Goal: Communication & Community: Answer question/provide support

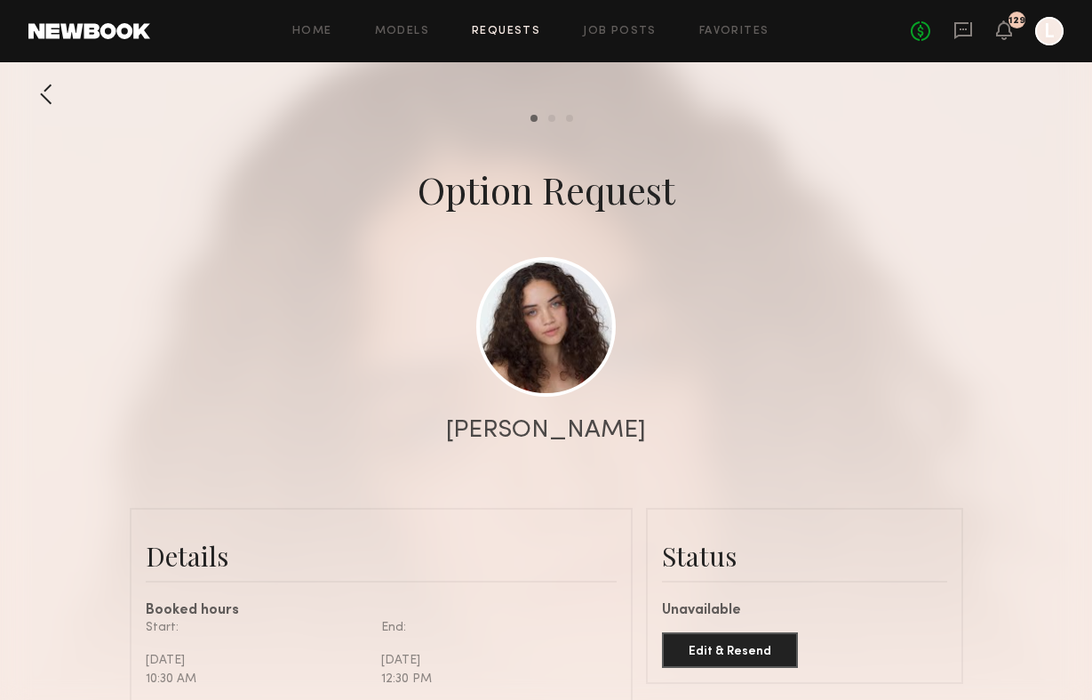
scroll to position [181, 0]
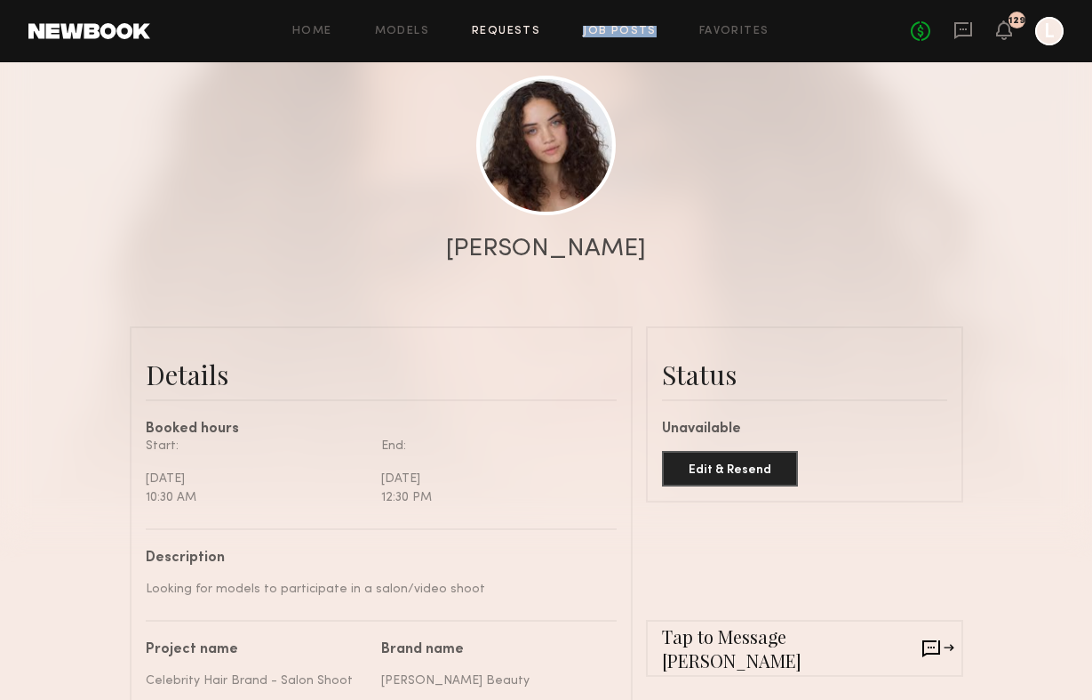
click at [629, 36] on link "Job Posts" at bounding box center [620, 32] width 74 height 12
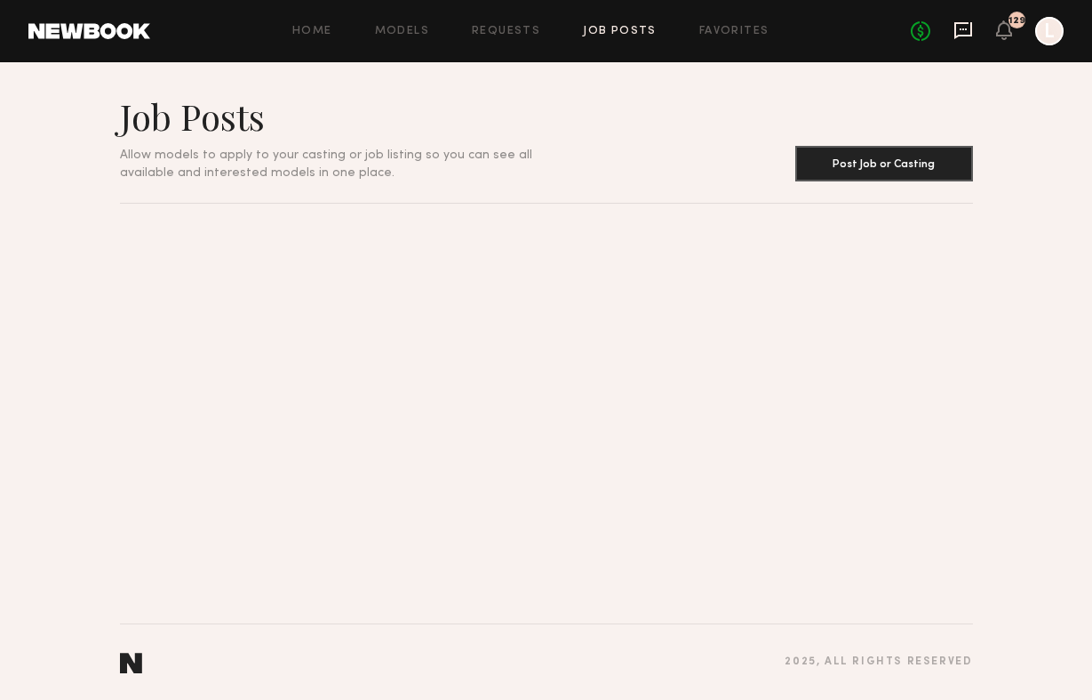
click at [960, 36] on icon at bounding box center [964, 30] width 18 height 17
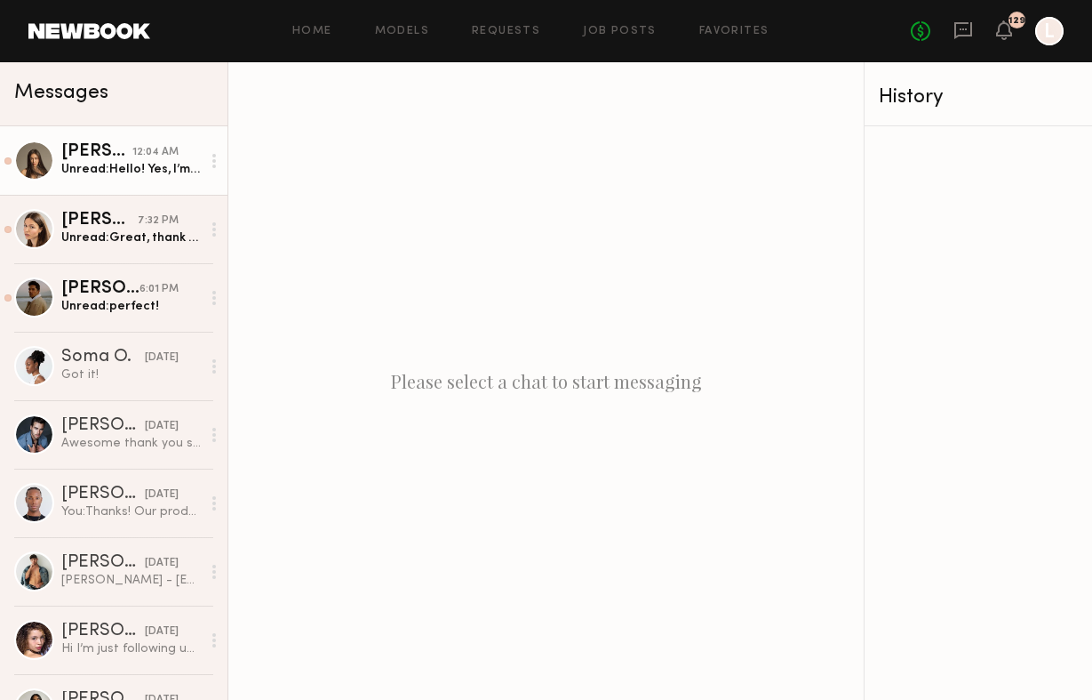
click at [107, 180] on link "[PERSON_NAME] 12:04 AM Unread: Hello! Yes, I’m available [DATE]. Could you plea…" at bounding box center [114, 160] width 228 height 68
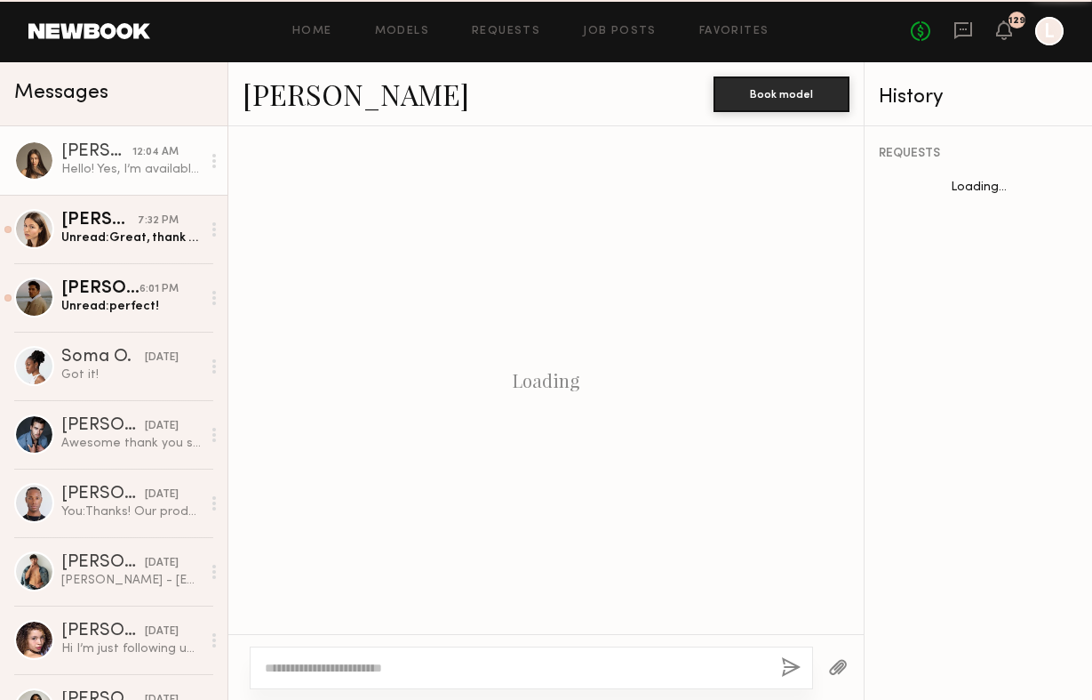
scroll to position [732, 0]
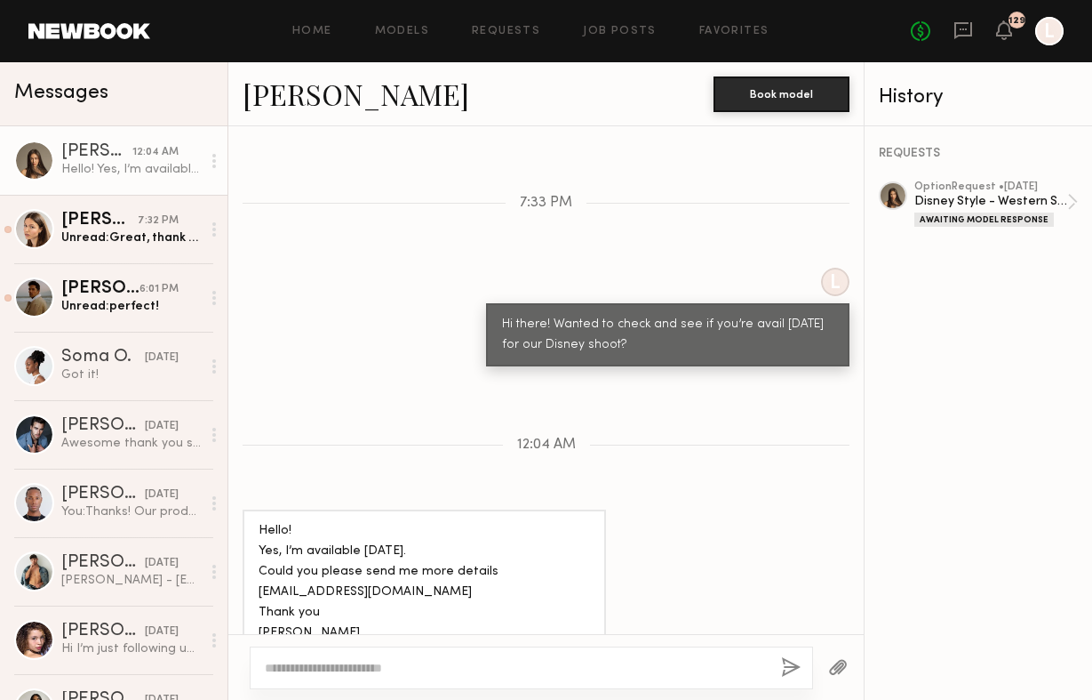
click at [378, 555] on div "Hello! Yes, I’m available [DATE]. Could you please send me more details [EMAIL_…" at bounding box center [425, 582] width 332 height 123
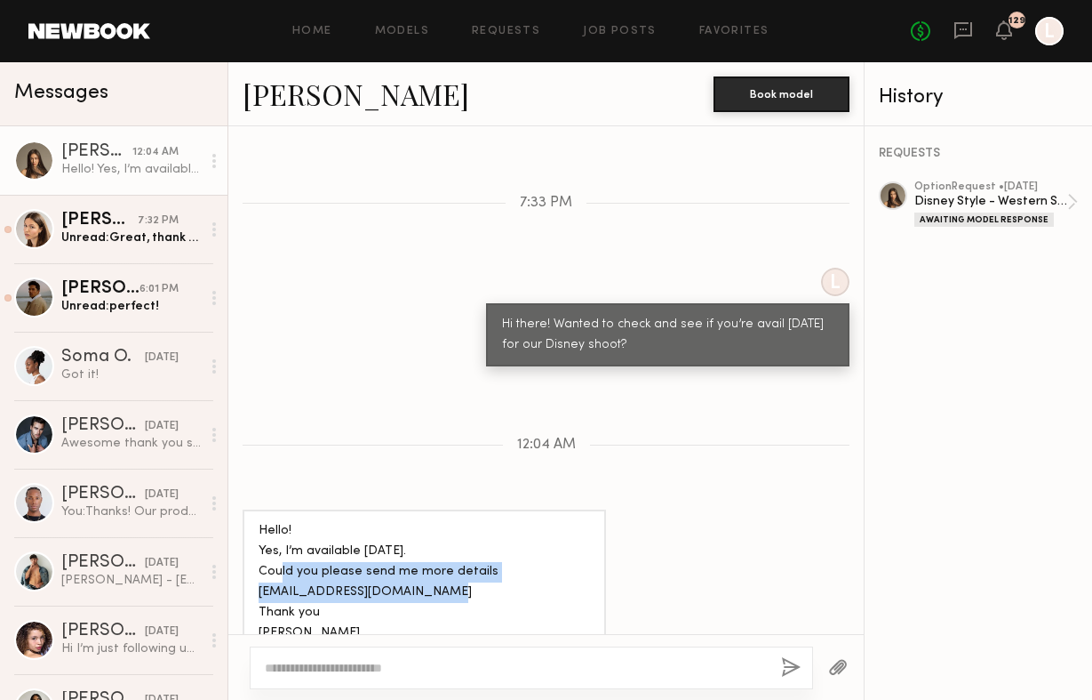
click at [378, 555] on div "Hello! Yes, I’m available [DATE]. Could you please send me more details [EMAIL_…" at bounding box center [425, 582] width 332 height 123
copy div "Could you please send me more details [EMAIL_ADDRESS][DOMAIN_NAME]"
click at [380, 555] on div "Hello! Yes, I’m available [DATE]. Could you please send me more details [EMAIL_…" at bounding box center [425, 582] width 332 height 123
drag, startPoint x: 444, startPoint y: 559, endPoint x: 259, endPoint y: 555, distance: 184.9
click at [258, 555] on div "Hello! Yes, I’m available [DATE]. Could you please send me more details [EMAIL_…" at bounding box center [425, 581] width 364 height 145
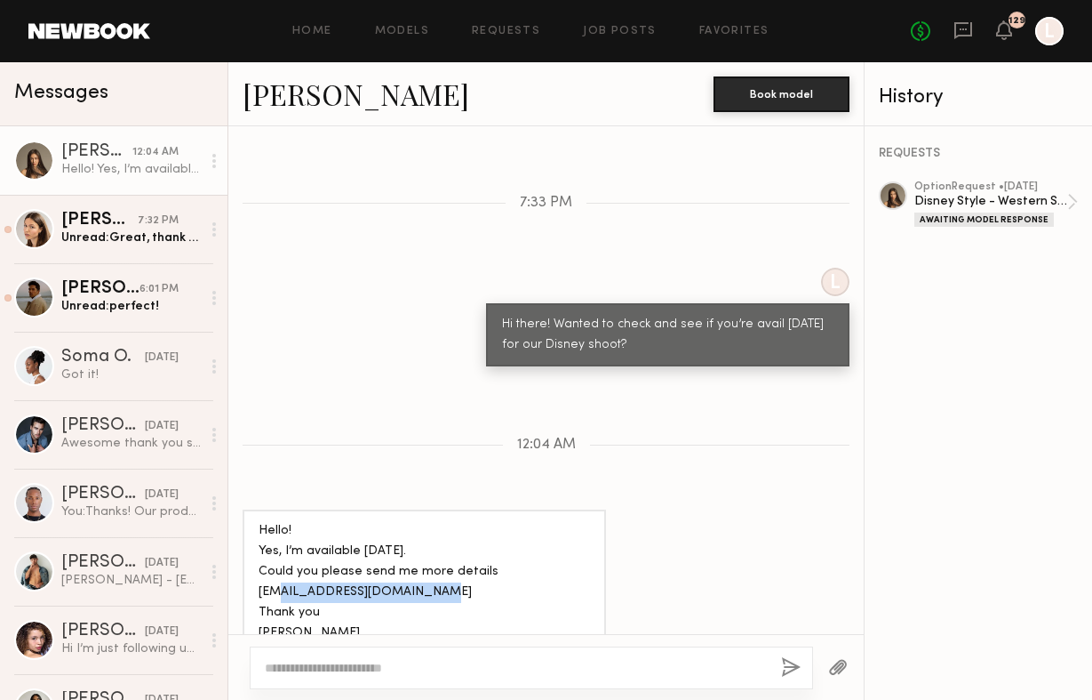
copy div "[EMAIL_ADDRESS][DOMAIN_NAME]"
click at [326, 663] on textarea at bounding box center [516, 668] width 502 height 18
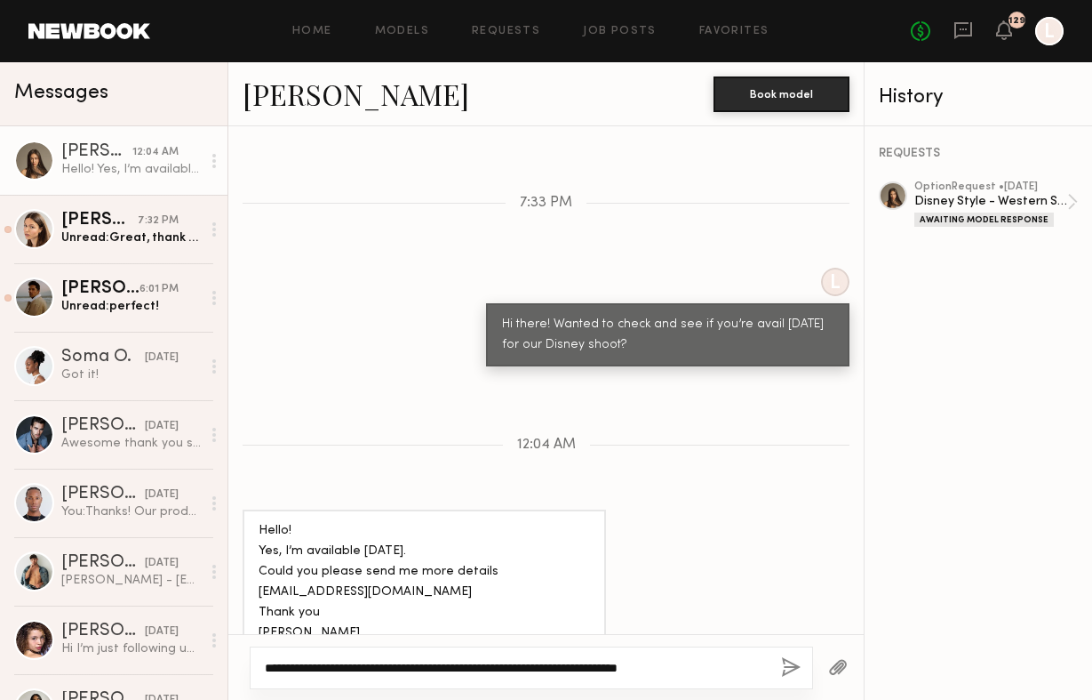
type textarea "**********"
click at [796, 660] on button "button" at bounding box center [791, 668] width 20 height 22
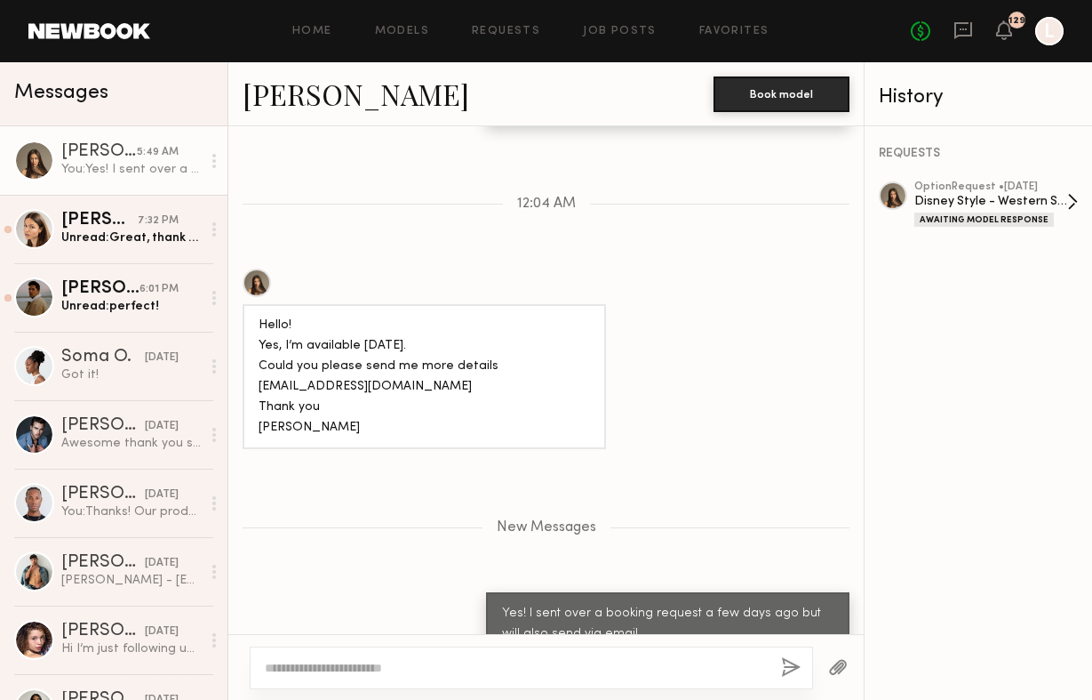
click at [1036, 209] on div "option Request • [DATE] Disney Style - Western Shoot Awaiting Model Response" at bounding box center [991, 203] width 153 height 45
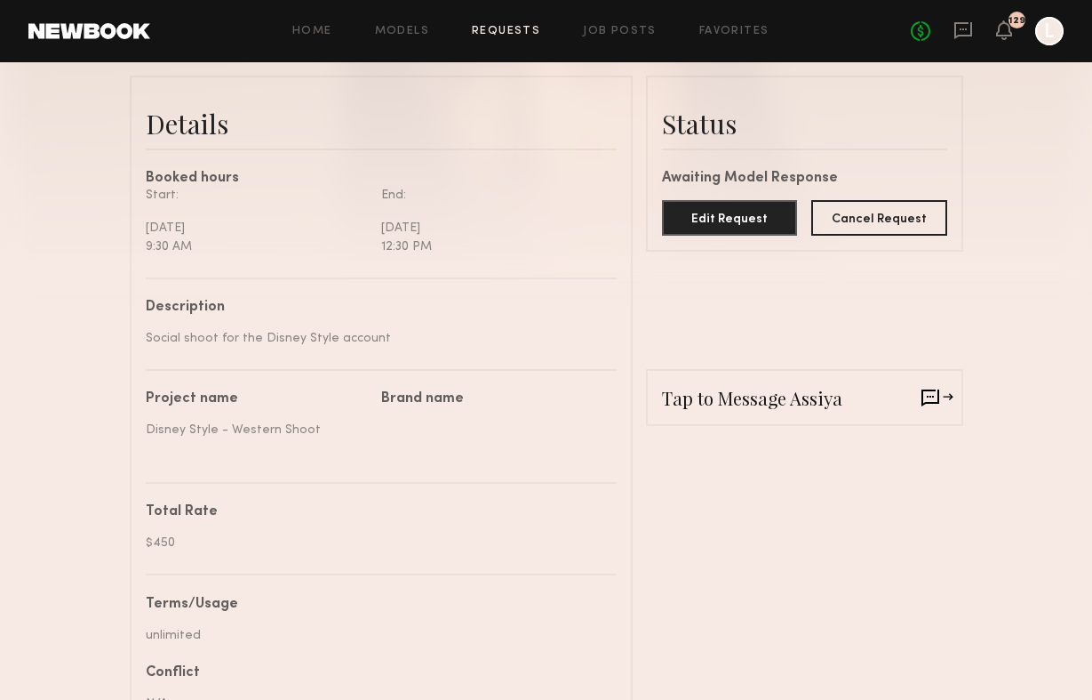
scroll to position [428, 0]
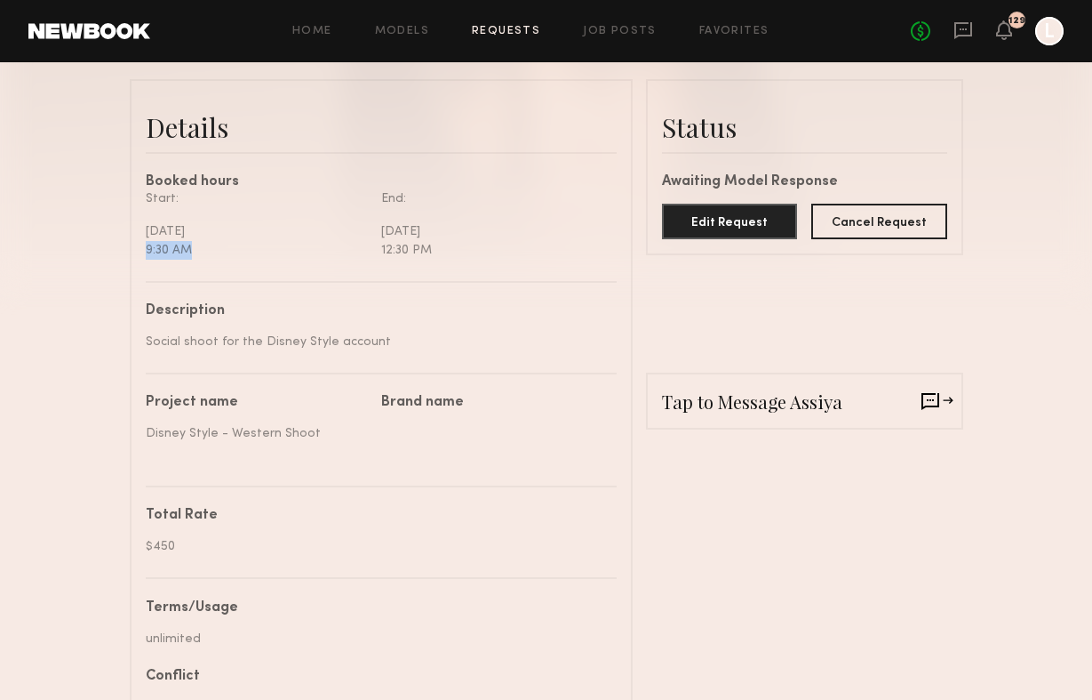
drag, startPoint x: 146, startPoint y: 250, endPoint x: 198, endPoint y: 250, distance: 52.4
click at [198, 250] on div "9:30 AM" at bounding box center [257, 250] width 222 height 19
copy div "9:30 AM"
click at [171, 355] on div "Description Social shoot for the Disney Style account Project name Disney Style…" at bounding box center [381, 699] width 471 height 836
click at [171, 350] on div "Social shoot for the Disney Style account" at bounding box center [375, 341] width 458 height 19
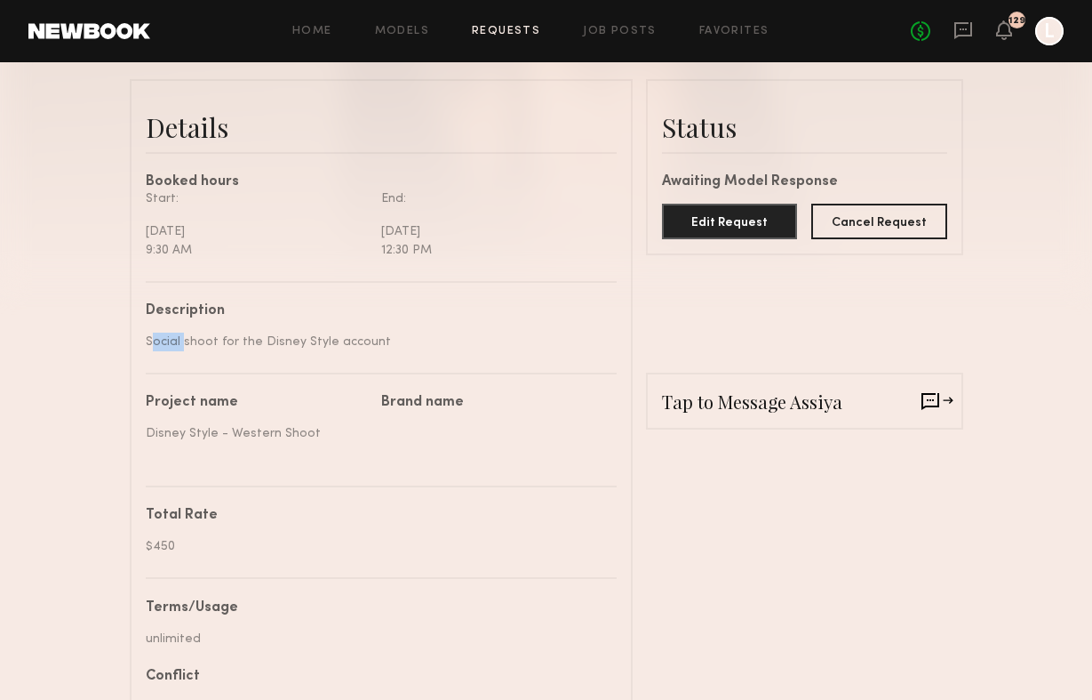
click at [171, 350] on div "Social shoot for the Disney Style account" at bounding box center [375, 341] width 458 height 19
click at [171, 346] on div "Social shoot for the Disney Style account" at bounding box center [375, 341] width 458 height 19
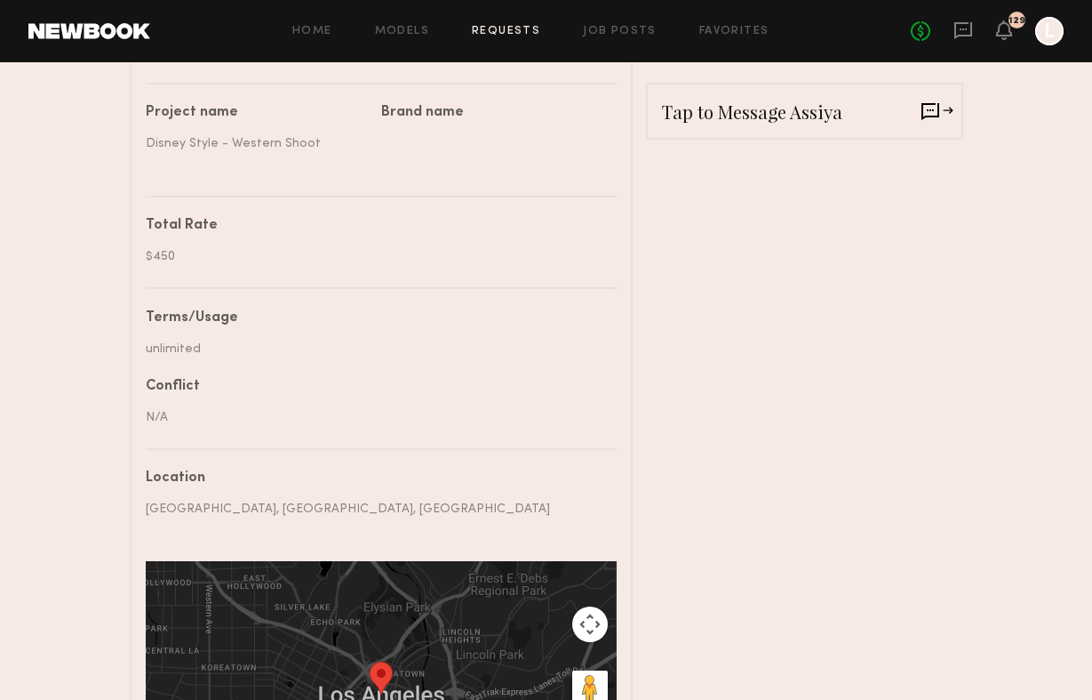
scroll to position [728, 0]
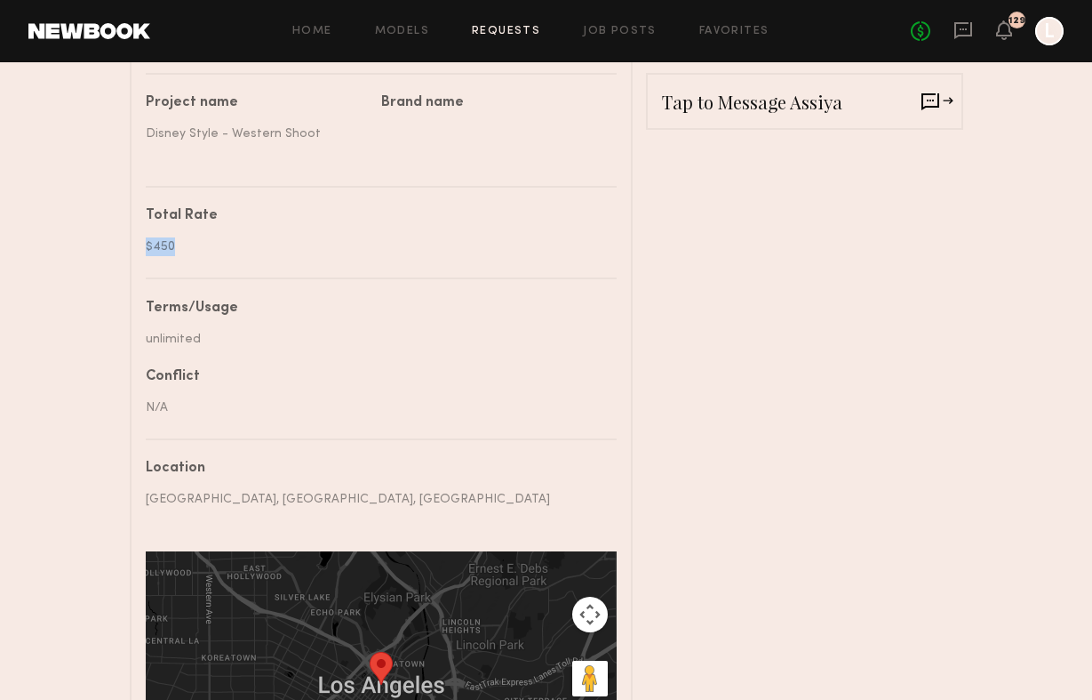
drag, startPoint x: 146, startPoint y: 246, endPoint x: 177, endPoint y: 246, distance: 31.1
click at [177, 246] on div "$450" at bounding box center [375, 246] width 458 height 19
copy div "$450"
click at [162, 337] on div "unlimited" at bounding box center [375, 339] width 458 height 19
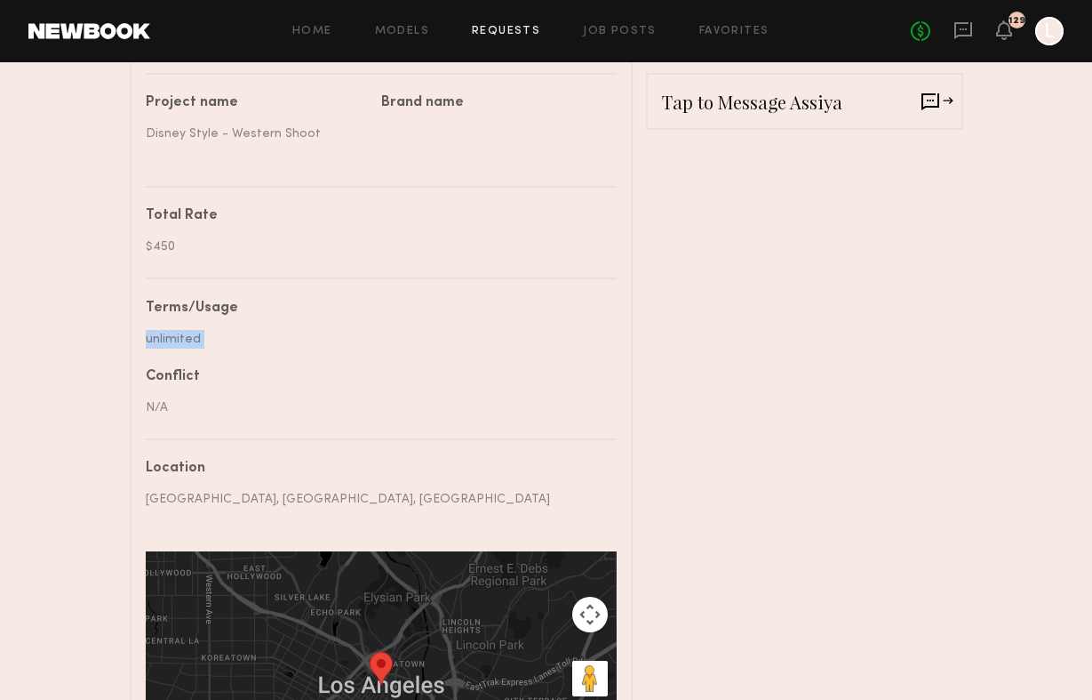
click at [162, 337] on div "unlimited" at bounding box center [375, 339] width 458 height 19
copy div "unlimited"
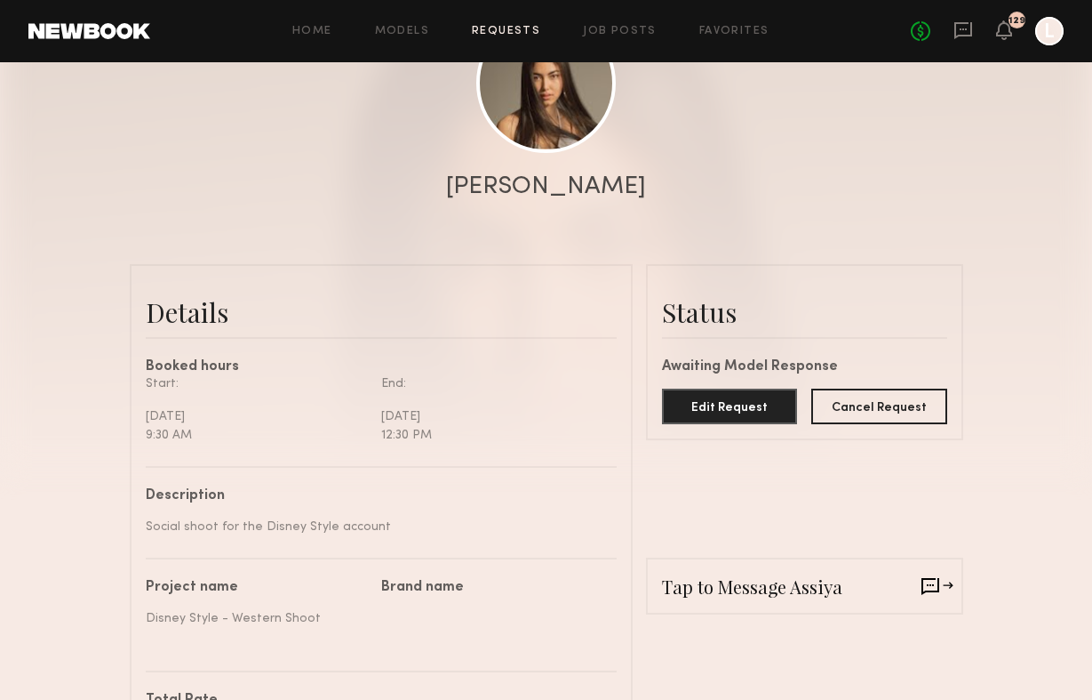
scroll to position [241, 0]
